Goal: Task Accomplishment & Management: Use online tool/utility

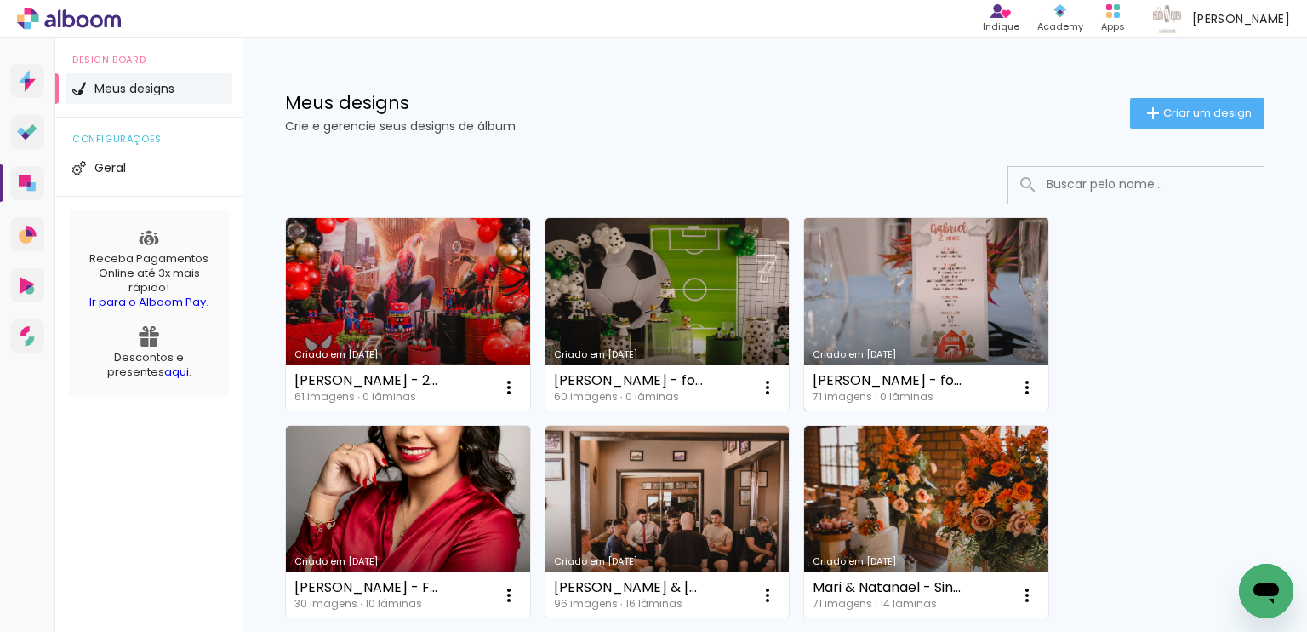
click at [853, 309] on link "Criado em [DATE]" at bounding box center [926, 314] width 244 height 192
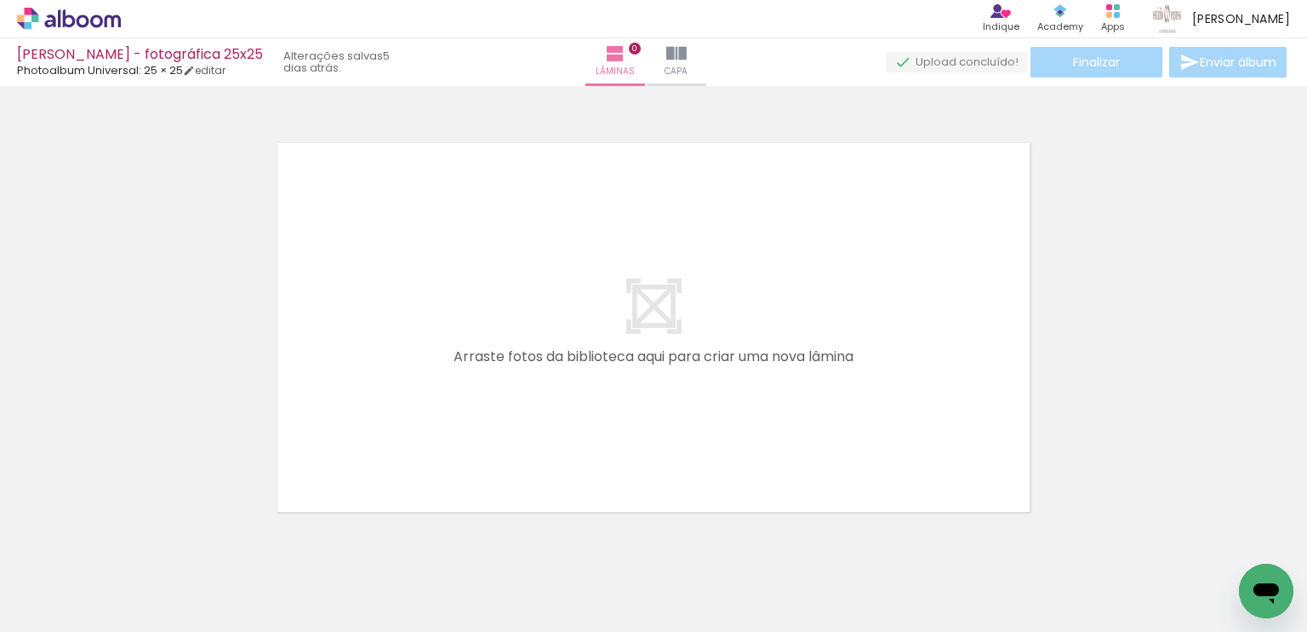
drag, startPoint x: 197, startPoint y: 564, endPoint x: 342, endPoint y: 445, distance: 187.4
click at [342, 445] on quentale-workspace at bounding box center [653, 316] width 1307 height 632
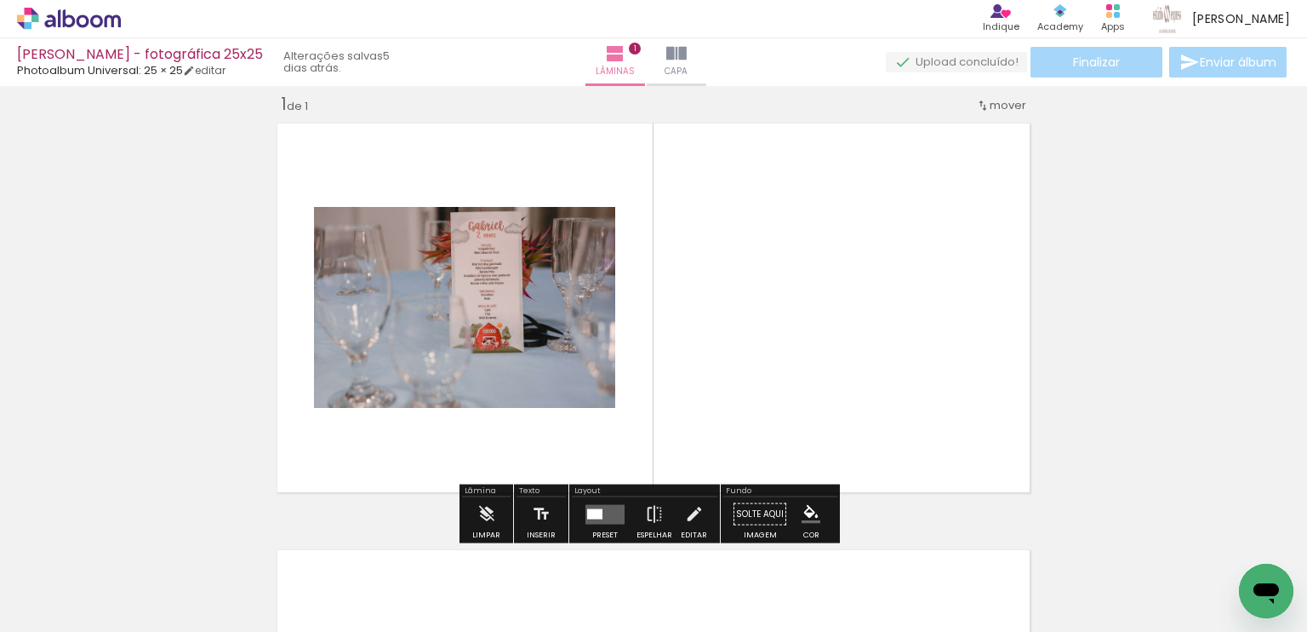
scroll to position [21, 0]
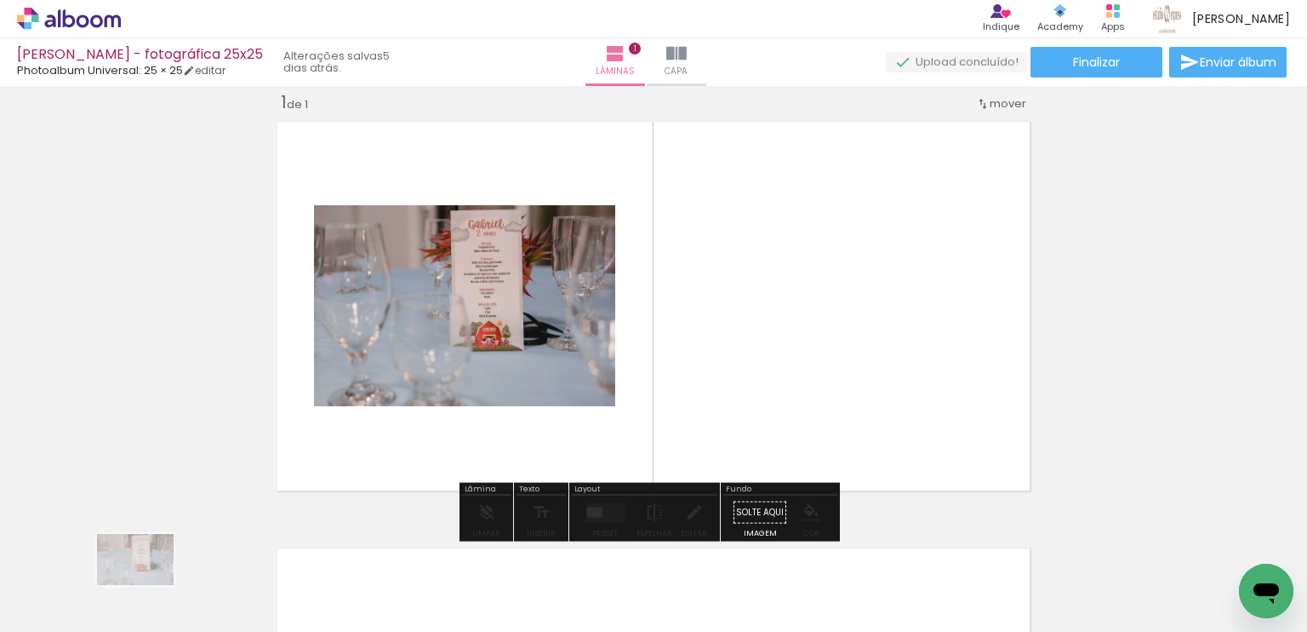
drag, startPoint x: 193, startPoint y: 574, endPoint x: 148, endPoint y: 585, distance: 46.4
click at [148, 585] on div at bounding box center [171, 574] width 84 height 56
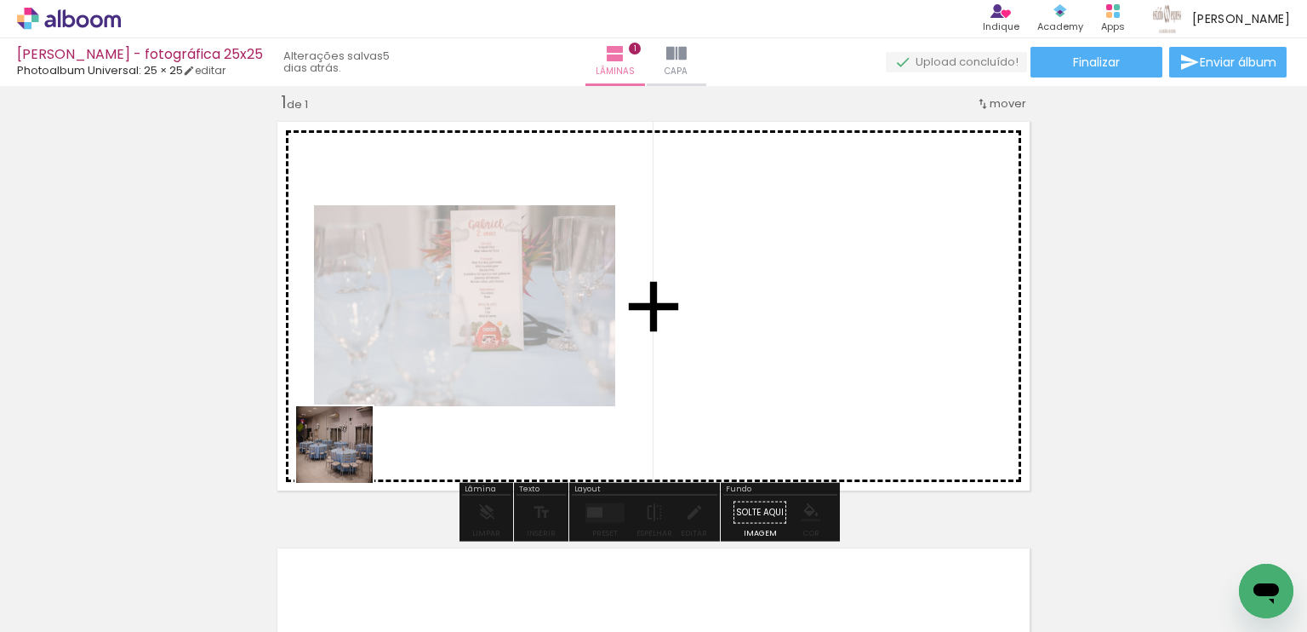
drag, startPoint x: 308, startPoint y: 531, endPoint x: 383, endPoint y: 394, distance: 156.2
click at [388, 384] on quentale-workspace at bounding box center [653, 316] width 1307 height 632
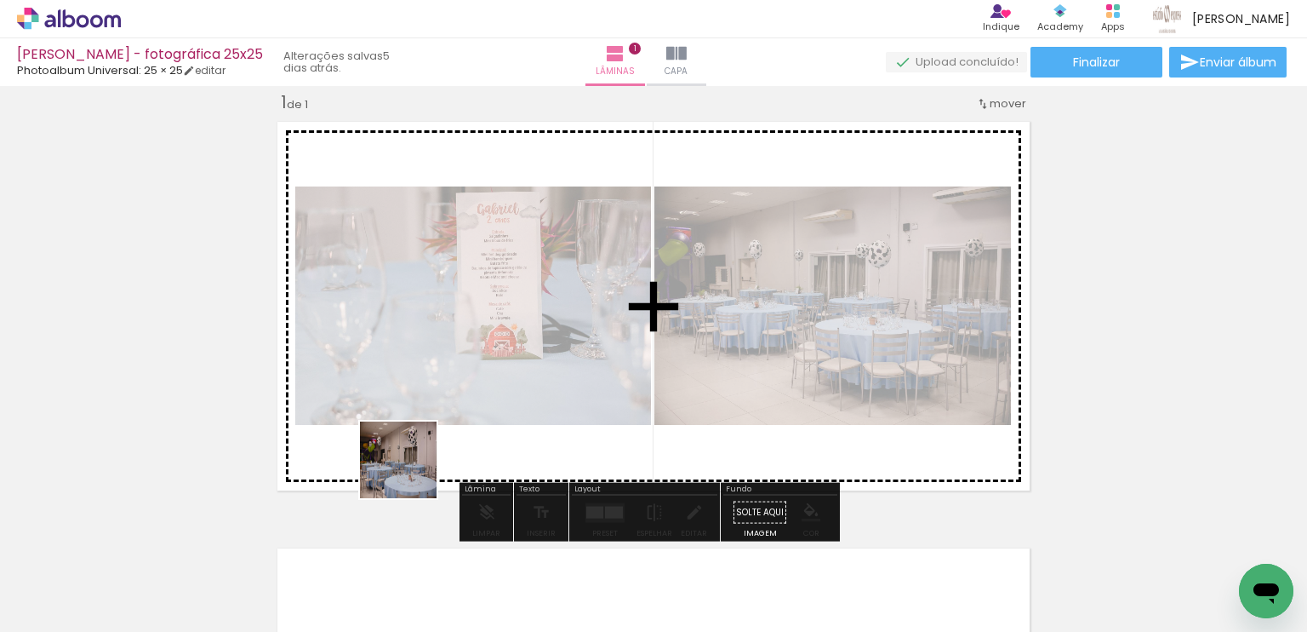
drag, startPoint x: 397, startPoint y: 536, endPoint x: 434, endPoint y: 351, distance: 189.1
click at [453, 335] on quentale-workspace at bounding box center [653, 316] width 1307 height 632
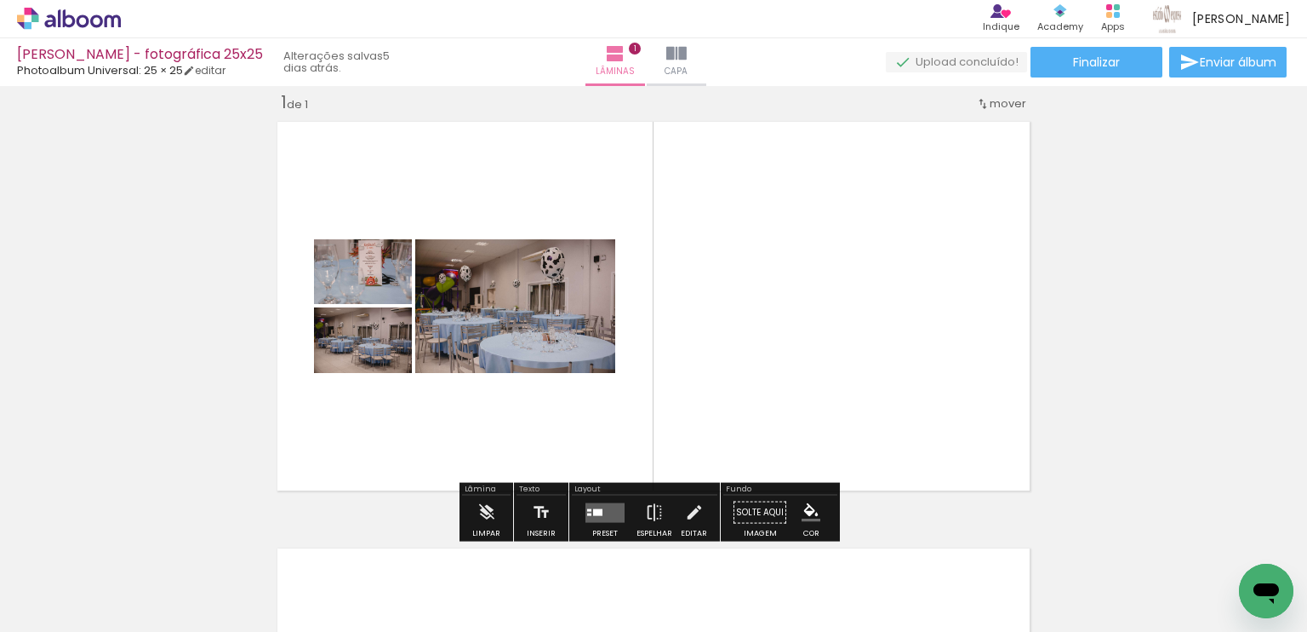
click at [40, 580] on input "Todas as fotos" at bounding box center [47, 580] width 65 height 14
click at [0, 0] on slot "Não utilizadas" at bounding box center [0, 0] width 0 height 0
type input "Não utilizadas"
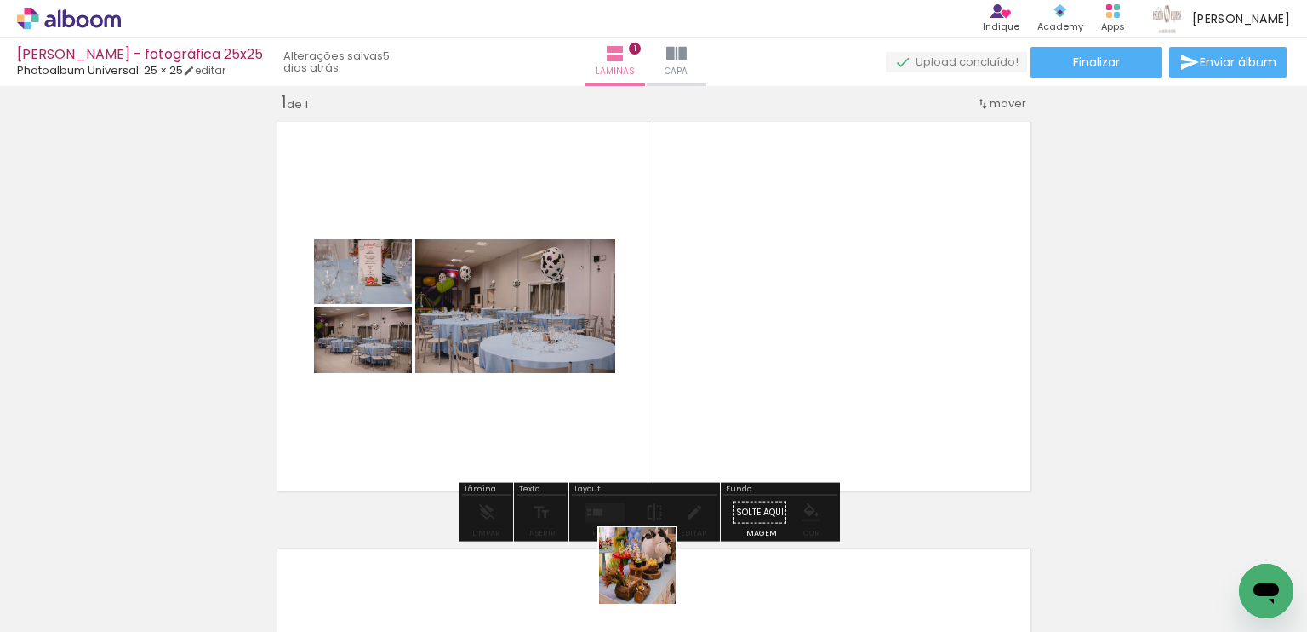
drag, startPoint x: 647, startPoint y: 592, endPoint x: 620, endPoint y: 475, distance: 119.7
click at [674, 415] on quentale-workspace at bounding box center [653, 316] width 1307 height 632
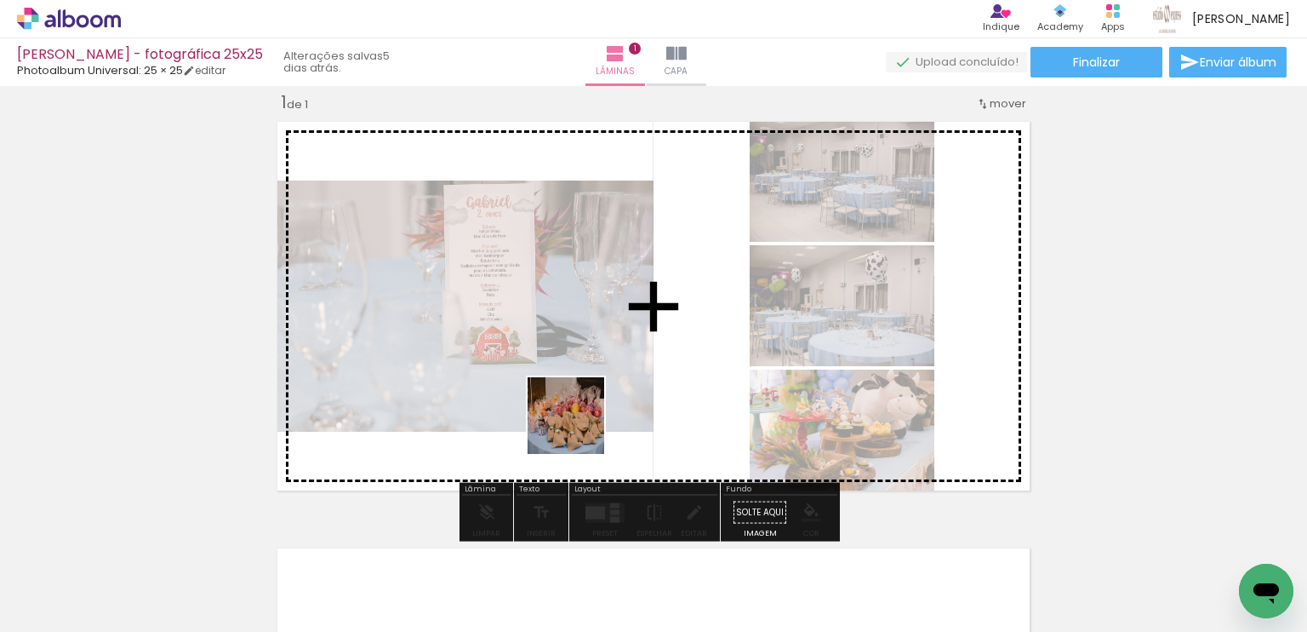
drag, startPoint x: 560, startPoint y: 558, endPoint x: 579, endPoint y: 428, distance: 130.7
click at [579, 428] on quentale-workspace at bounding box center [653, 316] width 1307 height 632
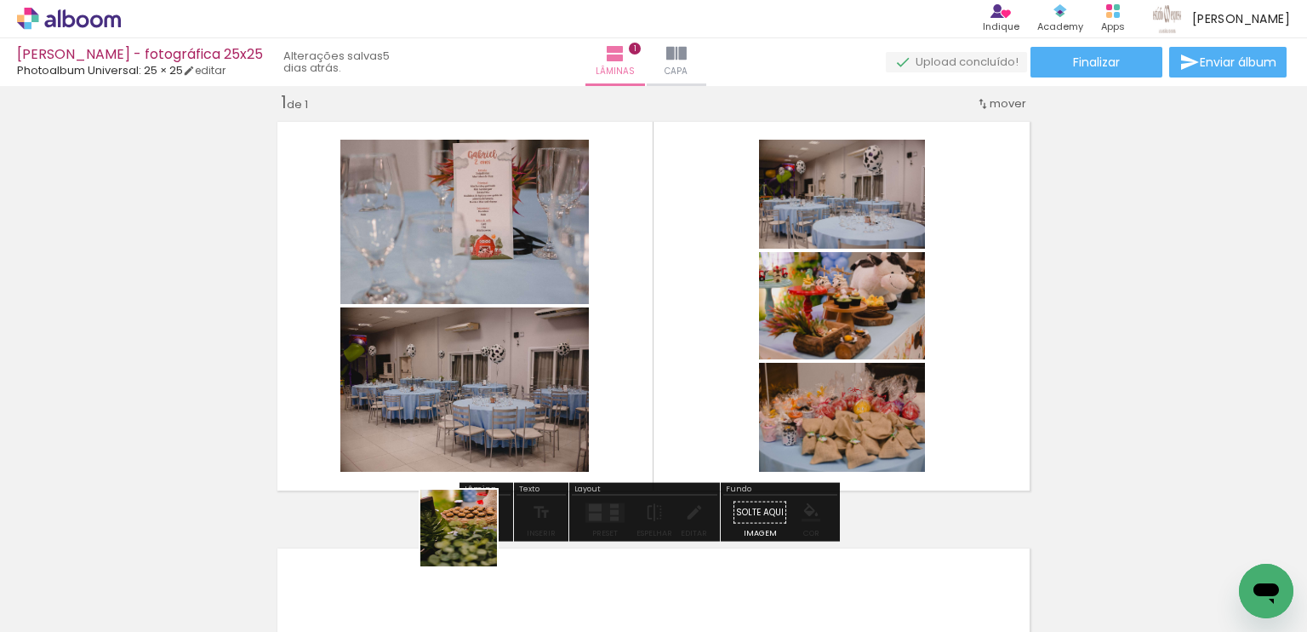
drag, startPoint x: 472, startPoint y: 540, endPoint x: 449, endPoint y: 486, distance: 58.8
click at [503, 427] on quentale-workspace at bounding box center [653, 316] width 1307 height 632
